Goal: Task Accomplishment & Management: Complete application form

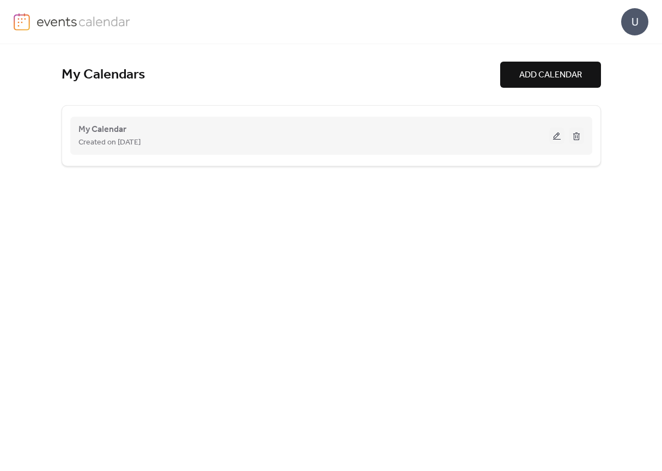
click at [555, 134] on button at bounding box center [557, 136] width 15 height 16
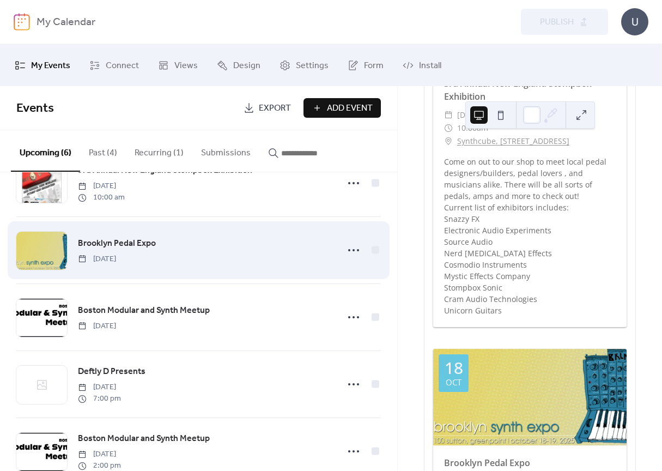
scroll to position [136, 0]
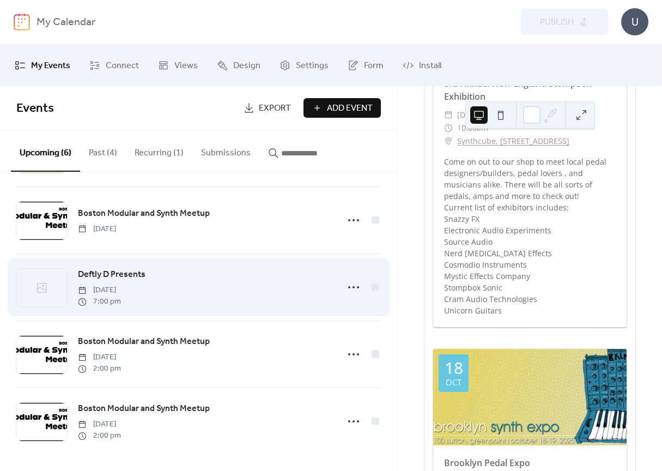
click at [163, 274] on div "Deftly D Presents [DATE] 7:00 pm" at bounding box center [205, 287] width 254 height 39
click at [23, 283] on div at bounding box center [41, 288] width 51 height 38
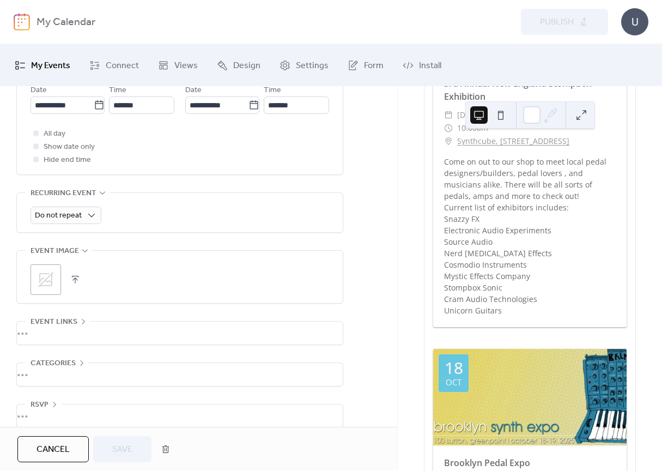
scroll to position [423, 0]
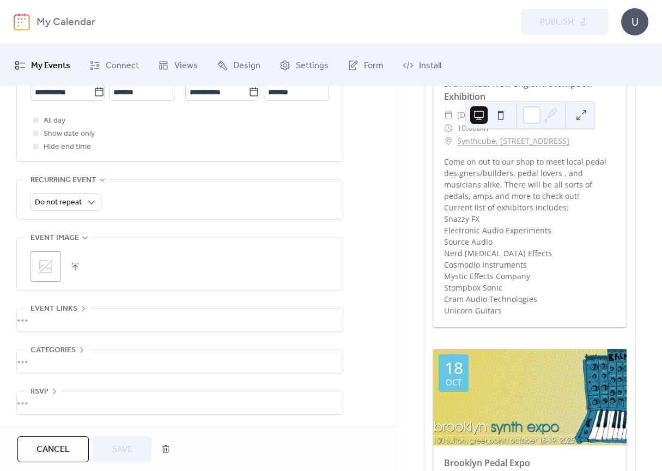
click at [50, 266] on icon at bounding box center [45, 266] width 17 height 17
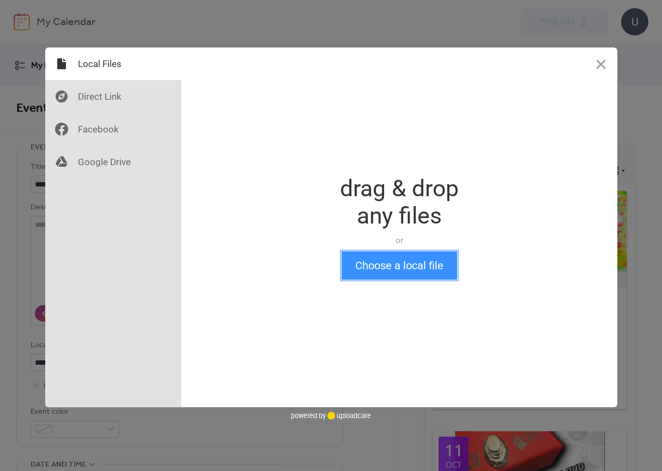
click at [382, 259] on button "Choose a local file" at bounding box center [400, 265] width 116 height 28
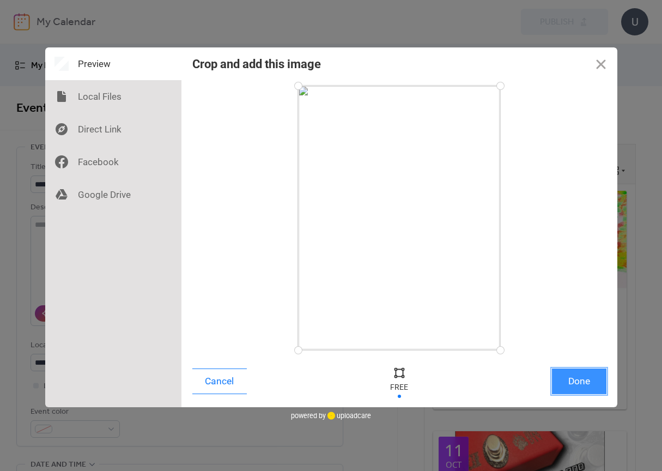
click at [584, 386] on button "Done" at bounding box center [579, 382] width 55 height 26
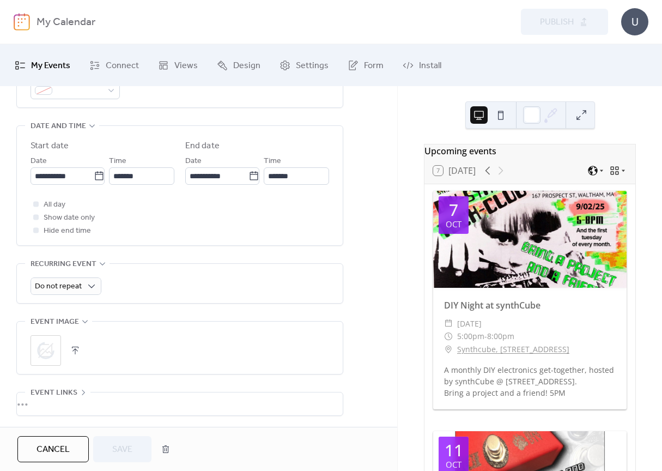
scroll to position [423, 0]
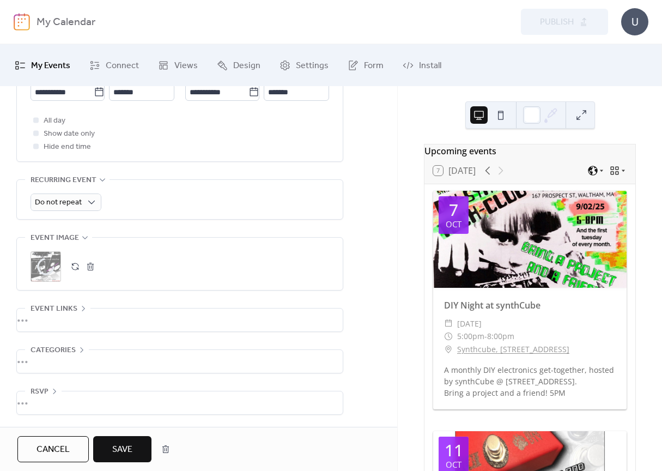
click at [134, 452] on button "Save" at bounding box center [122, 449] width 58 height 26
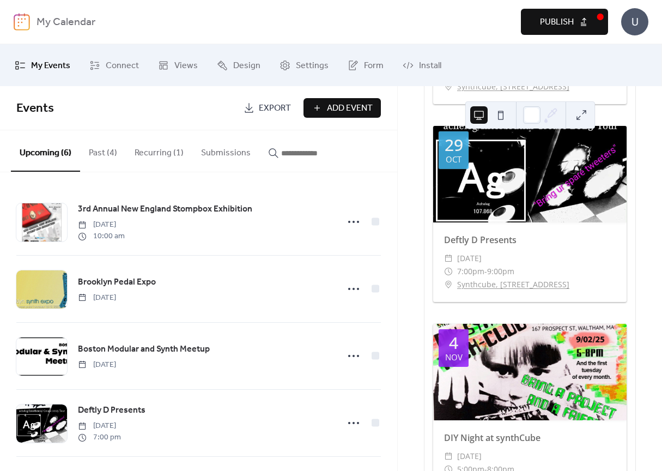
scroll to position [1038, 0]
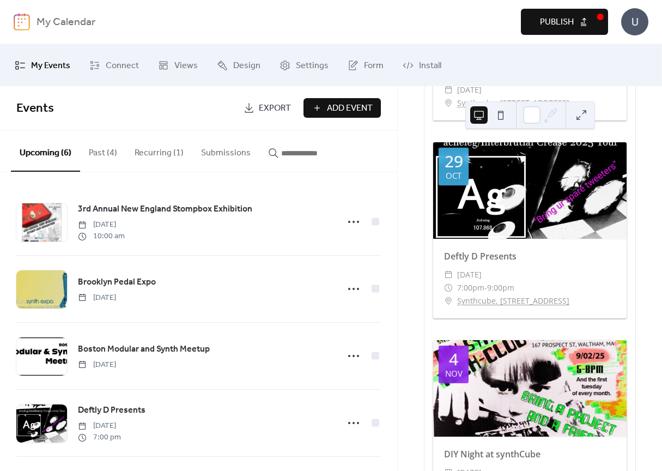
click at [485, 222] on div at bounding box center [530, 190] width 194 height 97
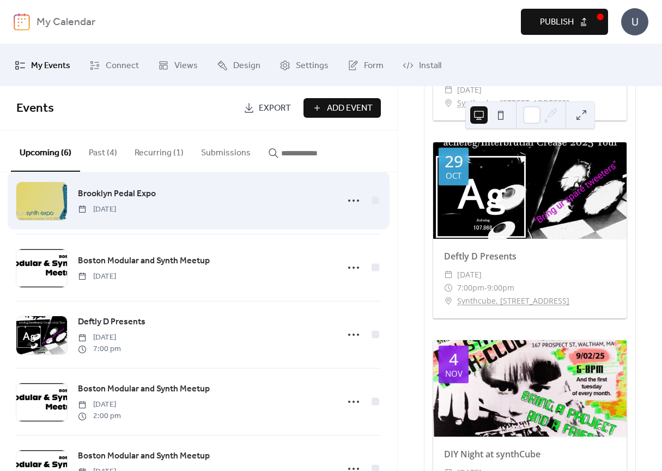
scroll to position [136, 0]
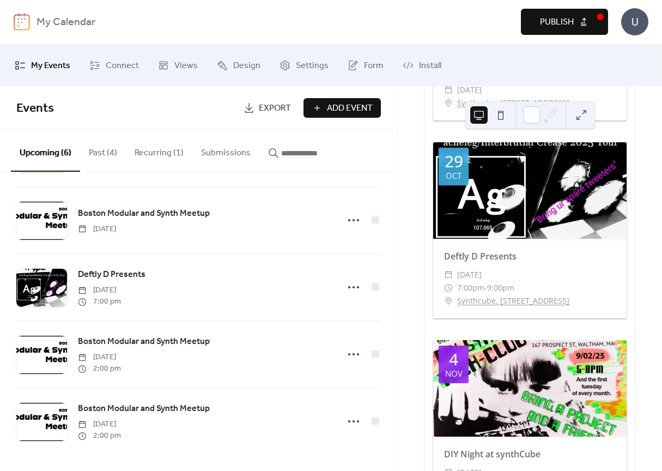
click at [560, 27] on span "Publish" at bounding box center [557, 22] width 34 height 13
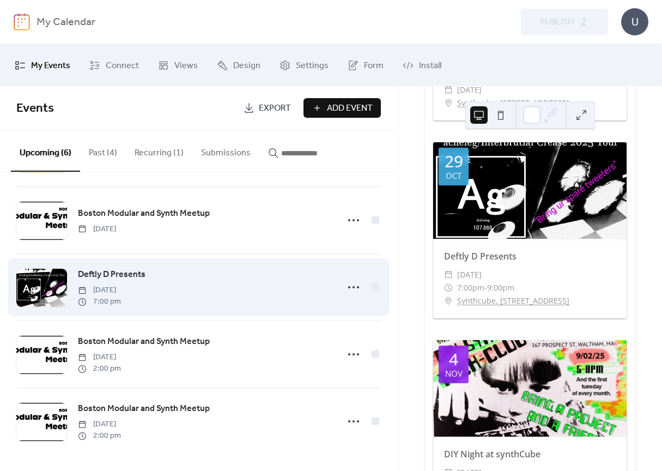
click at [203, 294] on div "Deftly D Presents [DATE] 7:00 pm" at bounding box center [205, 287] width 254 height 39
click at [347, 289] on icon at bounding box center [353, 287] width 17 height 17
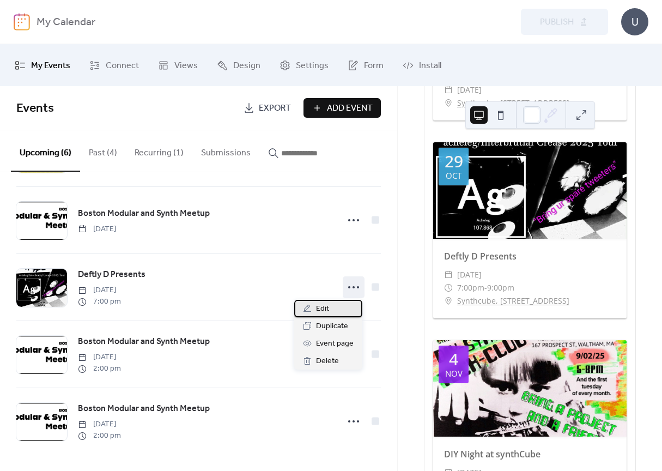
click at [341, 312] on div "Edit" at bounding box center [328, 308] width 68 height 17
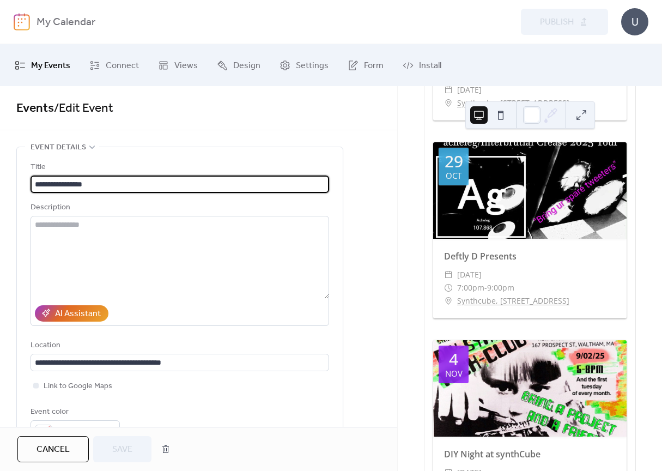
click at [524, 200] on div at bounding box center [530, 190] width 194 height 97
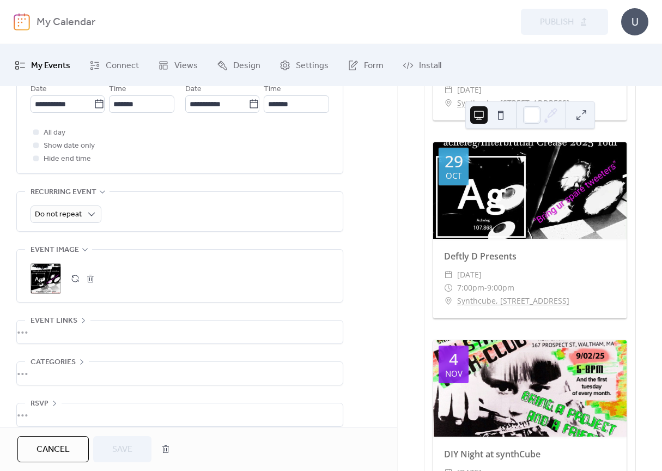
scroll to position [420, 0]
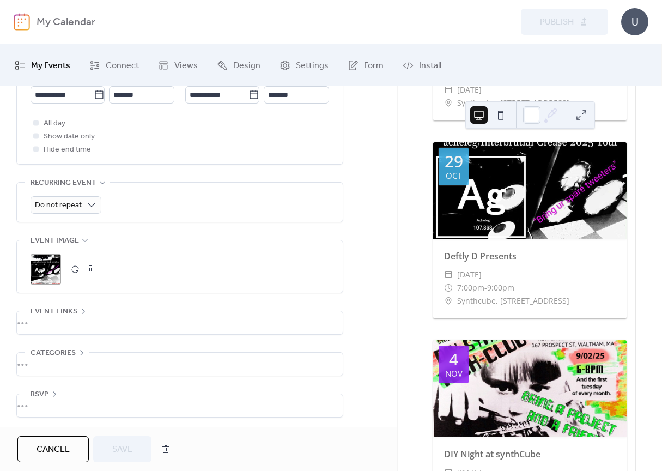
click at [40, 270] on div ";" at bounding box center [46, 269] width 31 height 31
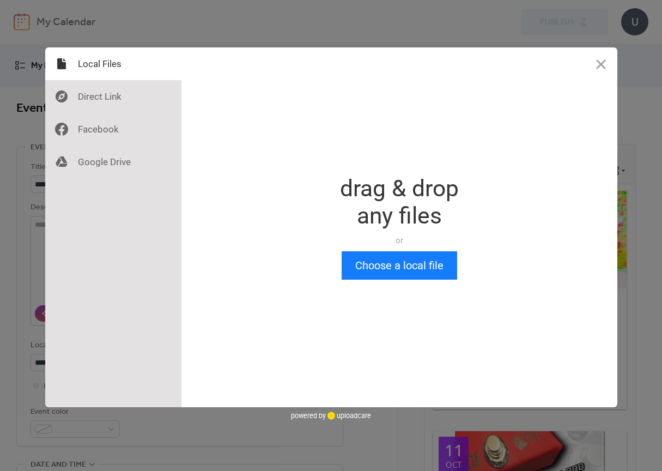
scroll to position [0, 0]
click at [603, 82] on div "Drop a file here drag & drop any files or Upload files from your computer Choos…" at bounding box center [400, 227] width 436 height 360
click at [597, 67] on button "Close" at bounding box center [601, 63] width 33 height 33
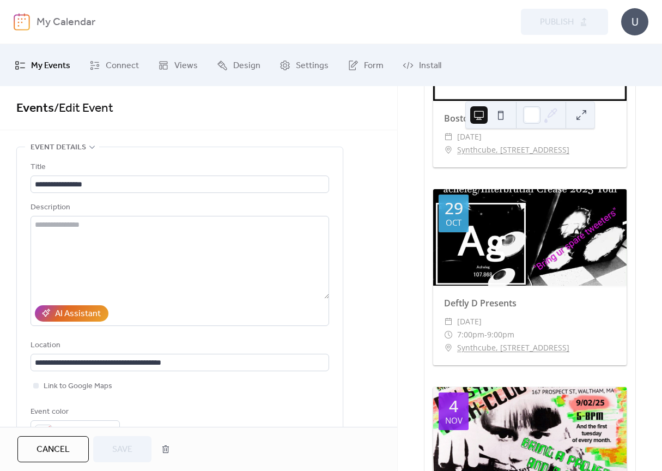
scroll to position [1017, 0]
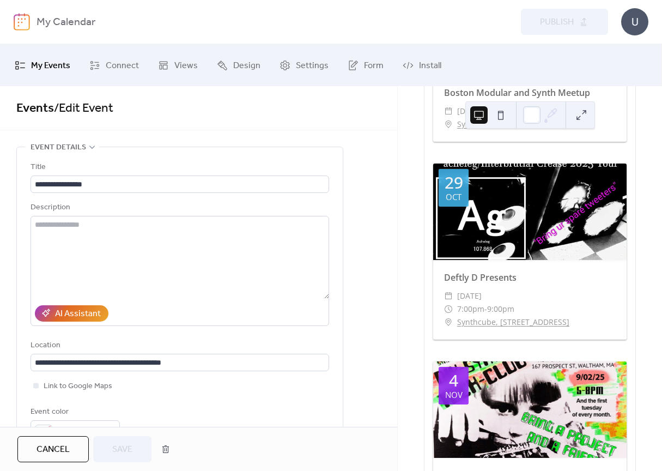
click at [516, 247] on div at bounding box center [530, 212] width 194 height 97
click at [475, 284] on div "Deftly D Presents" at bounding box center [530, 277] width 194 height 13
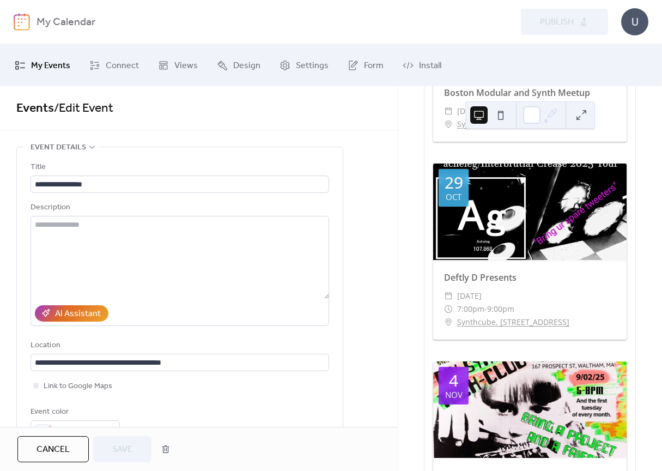
click at [465, 200] on div "[DATE]" at bounding box center [454, 188] width 30 height 38
click at [582, 114] on button at bounding box center [581, 114] width 17 height 17
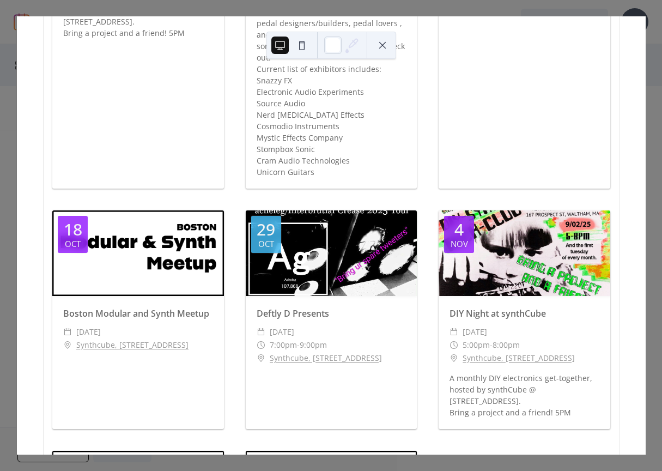
scroll to position [263, 0]
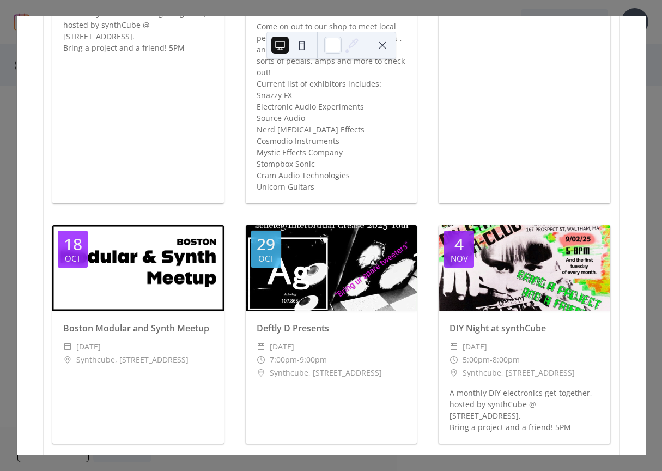
click at [354, 251] on div at bounding box center [332, 268] width 172 height 86
click at [377, 261] on div at bounding box center [332, 268] width 172 height 86
click at [630, 16] on div "7 [DATE] Upcoming events (GMT-05:00) [GEOGRAPHIC_DATA]/New_York [DATE] DIY Nigh…" at bounding box center [331, 235] width 630 height 438
click at [646, 58] on div "7 [DATE] Upcoming events (GMT-05:00) [GEOGRAPHIC_DATA]/New_York [DATE] DIY Nigh…" at bounding box center [331, 235] width 630 height 438
click at [16, 16] on div "7 [DATE] Upcoming events (GMT-05:00) [GEOGRAPHIC_DATA]/New_York [DATE] DIY Nigh…" at bounding box center [331, 235] width 630 height 438
